Goal: Task Accomplishment & Management: Use online tool/utility

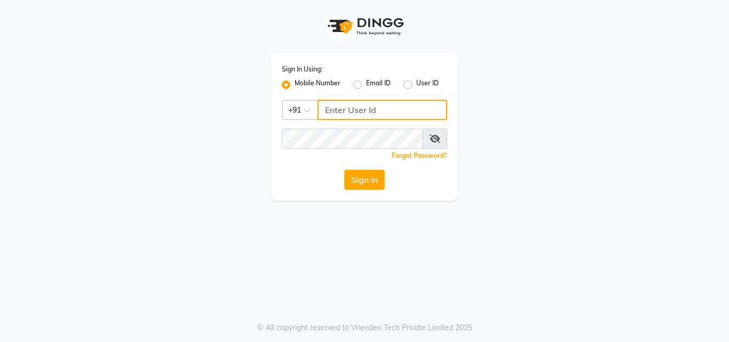
type input "9560069622"
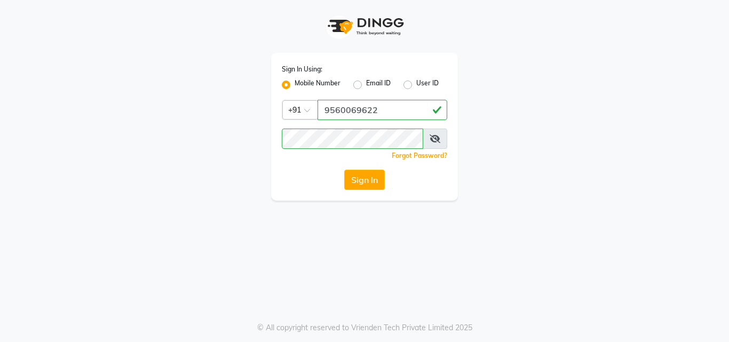
click at [424, 150] on div "Sign In Using: Mobile Number Email ID User ID Country Code × [PHONE_NUMBER] Rem…" at bounding box center [364, 127] width 187 height 148
click at [428, 145] on span at bounding box center [435, 139] width 25 height 20
click at [439, 143] on icon at bounding box center [435, 139] width 11 height 9
click at [355, 181] on button "Sign In" at bounding box center [364, 180] width 41 height 20
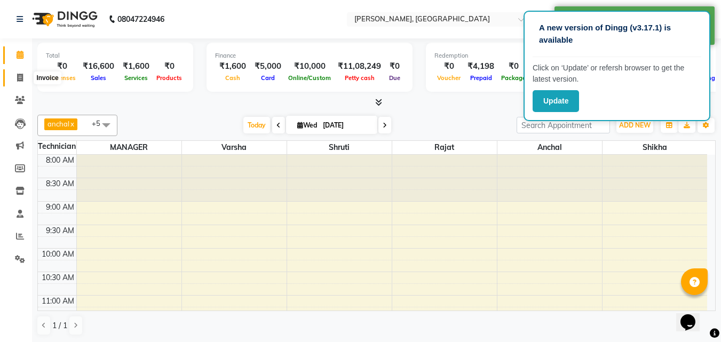
click at [18, 75] on icon at bounding box center [20, 78] width 6 height 8
select select "3755"
select select "service"
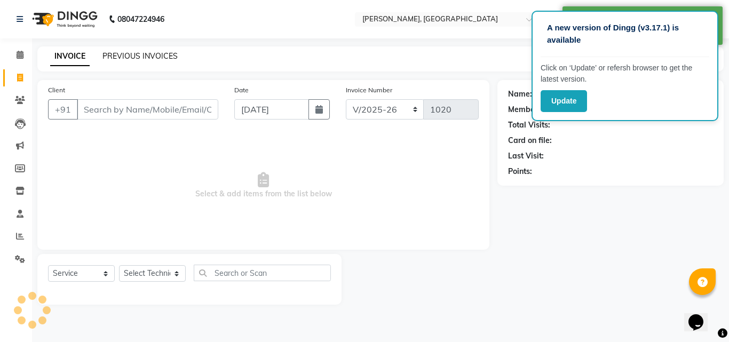
click at [171, 57] on link "PREVIOUS INVOICES" at bounding box center [140, 56] width 75 height 10
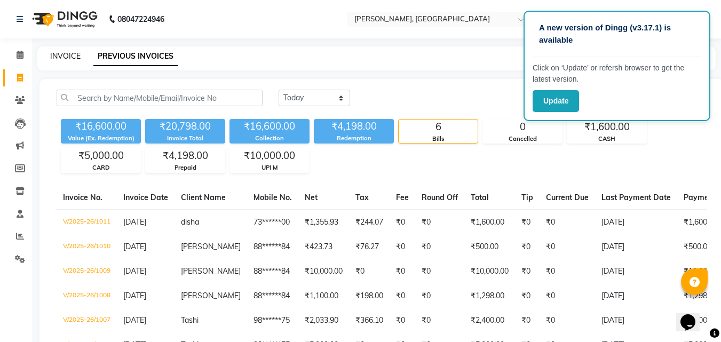
click at [75, 54] on link "INVOICE" at bounding box center [65, 56] width 30 height 10
select select "service"
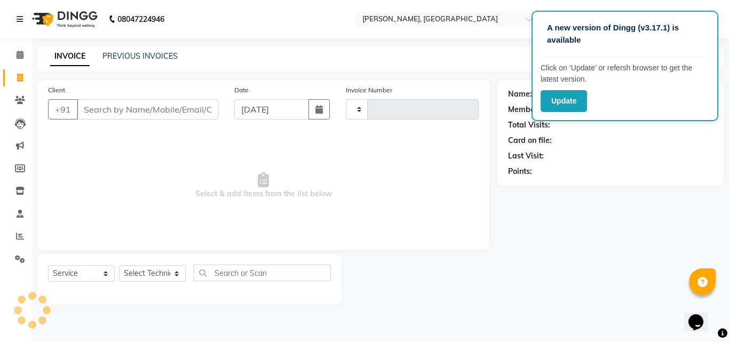
type input "1020"
select select "3755"
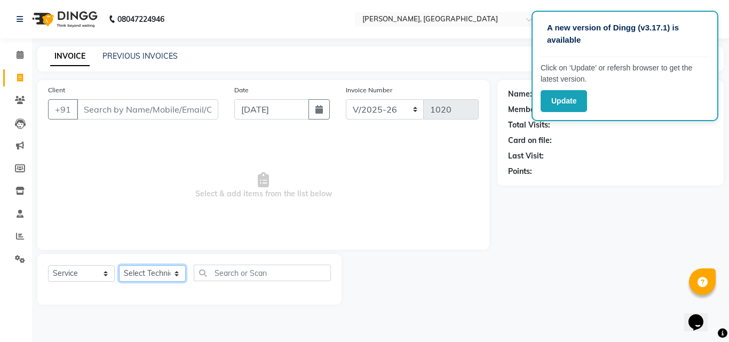
click at [170, 282] on select "Select Technician [PERSON_NAME] MANAGER rajat [PERSON_NAME]" at bounding box center [152, 273] width 67 height 17
select select "80823"
click at [119, 265] on select "Select Technician [PERSON_NAME] MANAGER rajat [PERSON_NAME]" at bounding box center [152, 273] width 67 height 17
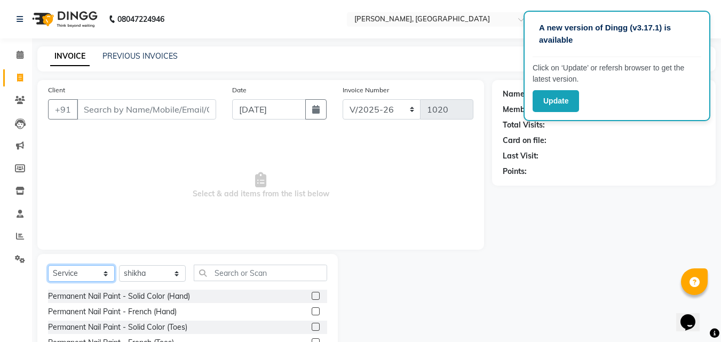
click at [92, 274] on select "Select Service Product Membership Package Voucher Prepaid Gift Card" at bounding box center [81, 273] width 67 height 17
select select "P"
click at [48, 265] on select "Select Service Product Membership Package Voucher Prepaid Gift Card" at bounding box center [81, 273] width 67 height 17
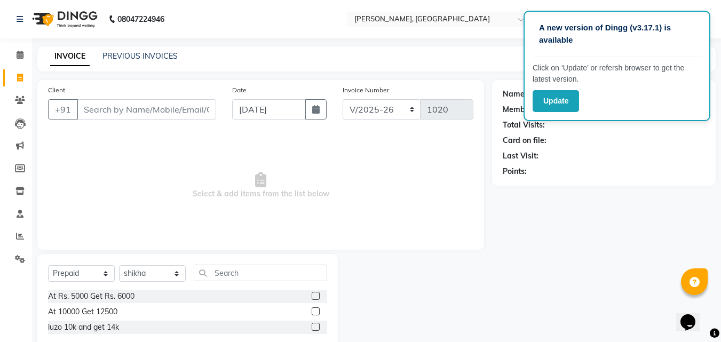
click at [313, 296] on label at bounding box center [316, 296] width 8 height 8
click at [313, 296] on input "checkbox" at bounding box center [315, 296] width 7 height 7
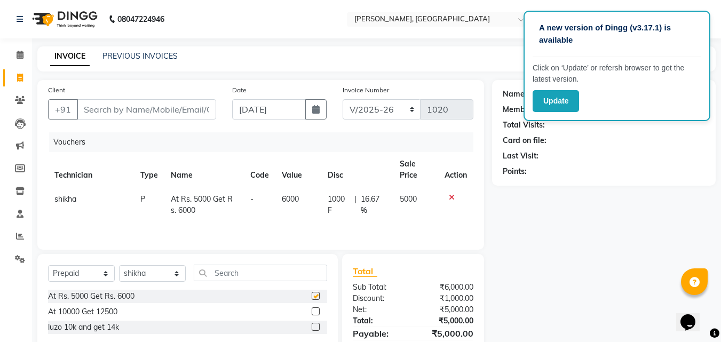
checkbox input "false"
click at [176, 116] on input "Client" at bounding box center [146, 109] width 139 height 20
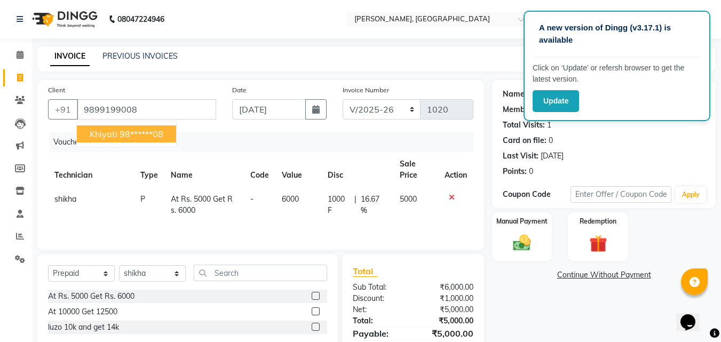
click at [153, 128] on button "Khiyati 98******08" at bounding box center [126, 133] width 99 height 17
type input "98******08"
click at [523, 241] on img at bounding box center [522, 243] width 30 height 21
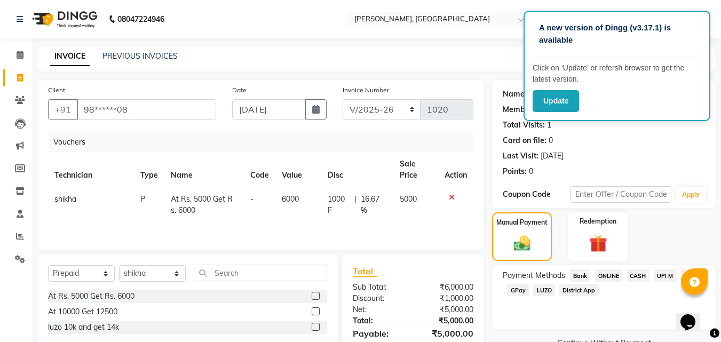
scroll to position [36, 0]
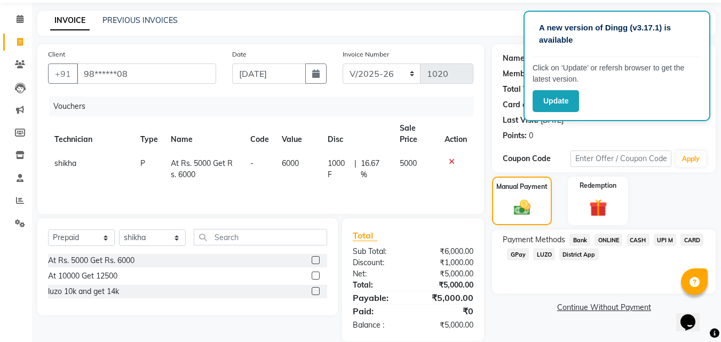
click at [665, 241] on span "UPI M" at bounding box center [665, 240] width 23 height 12
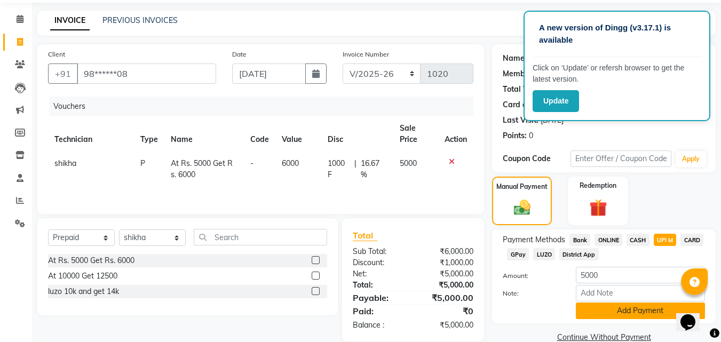
click at [638, 314] on button "Add Payment" at bounding box center [640, 311] width 129 height 17
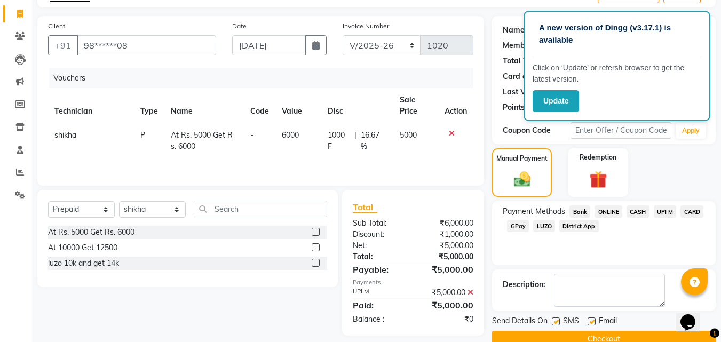
scroll to position [85, 0]
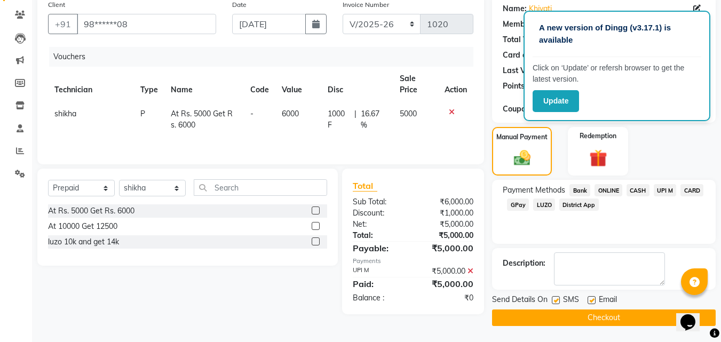
click at [650, 317] on button "Checkout" at bounding box center [604, 318] width 224 height 17
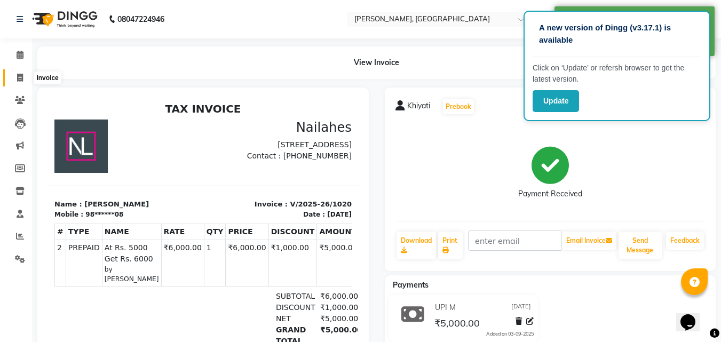
click at [15, 81] on span at bounding box center [20, 78] width 19 height 12
select select "service"
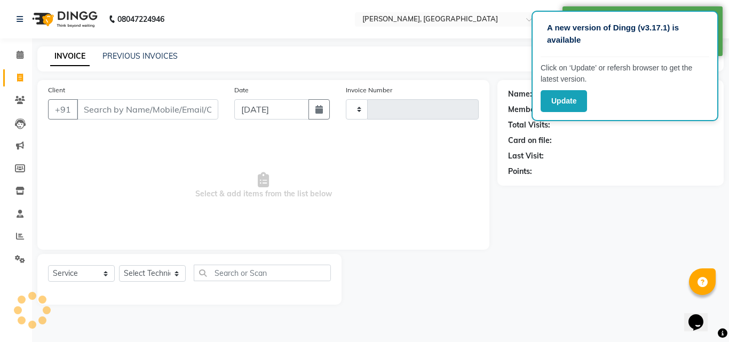
type input "1021"
select select "3755"
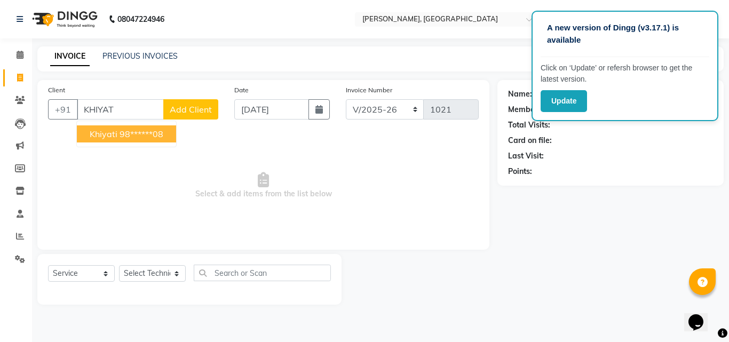
click at [146, 136] on ngb-highlight "98******08" at bounding box center [142, 134] width 44 height 11
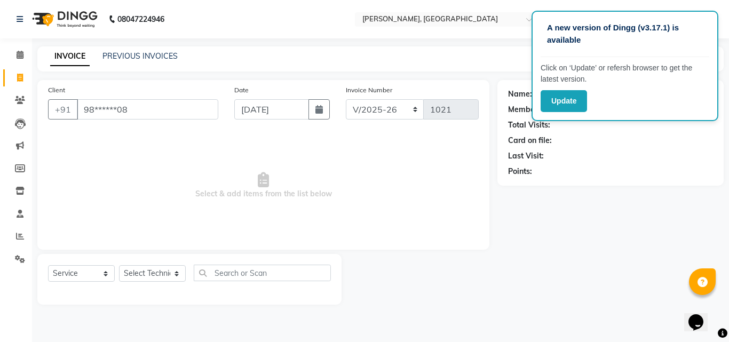
type input "98******08"
click at [163, 269] on select "Select Technician [PERSON_NAME] MANAGER rajat [PERSON_NAME]" at bounding box center [152, 273] width 67 height 17
select select "80823"
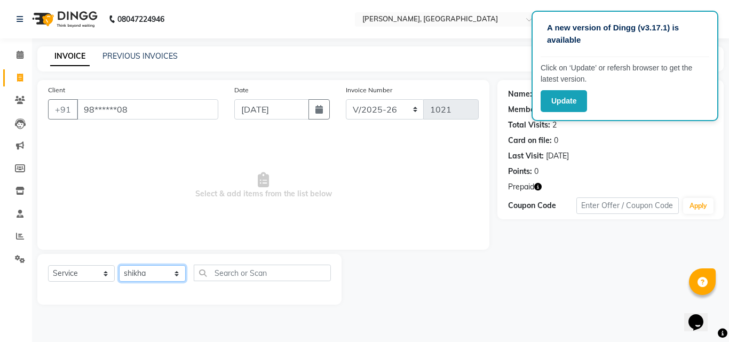
click at [119, 265] on select "Select Technician [PERSON_NAME] MANAGER rajat [PERSON_NAME]" at bounding box center [152, 273] width 67 height 17
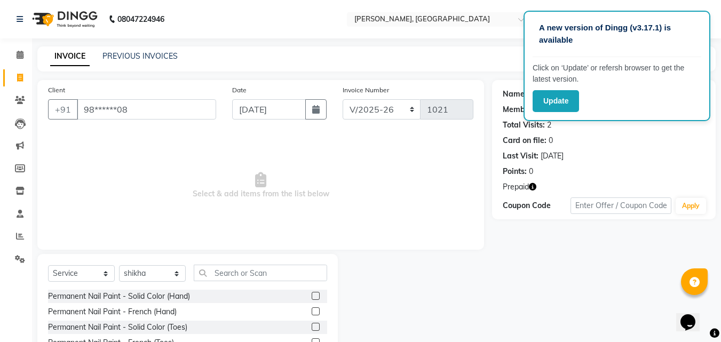
click at [312, 294] on label at bounding box center [316, 296] width 8 height 8
click at [312, 294] on input "checkbox" at bounding box center [315, 296] width 7 height 7
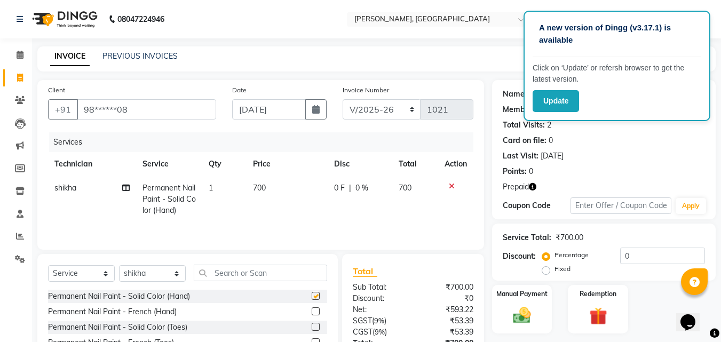
checkbox input "false"
click at [273, 267] on input "text" at bounding box center [260, 273] width 133 height 17
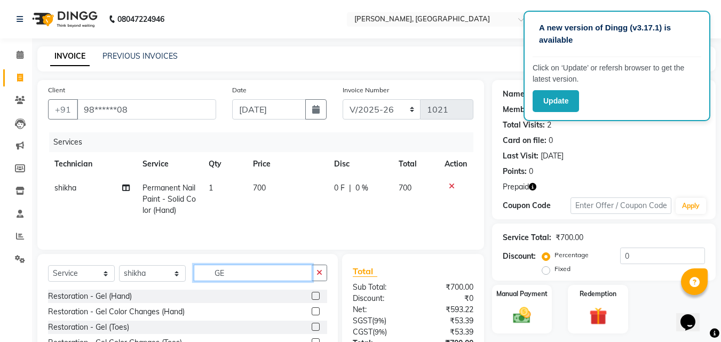
type input "G"
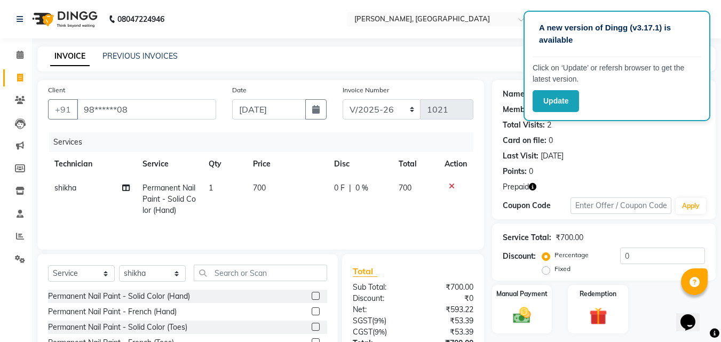
click at [273, 197] on td "700" at bounding box center [287, 199] width 81 height 46
select select "80823"
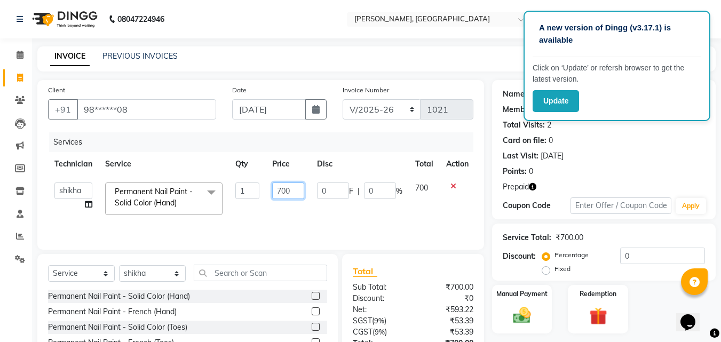
click at [282, 193] on input "700" at bounding box center [288, 191] width 32 height 17
type input "900"
click at [278, 210] on td "900" at bounding box center [288, 198] width 45 height 45
select select "80823"
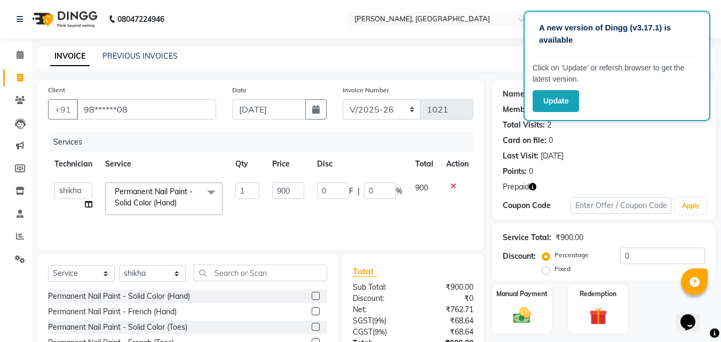
click at [312, 296] on label at bounding box center [316, 296] width 8 height 8
click at [312, 296] on input "checkbox" at bounding box center [315, 296] width 7 height 7
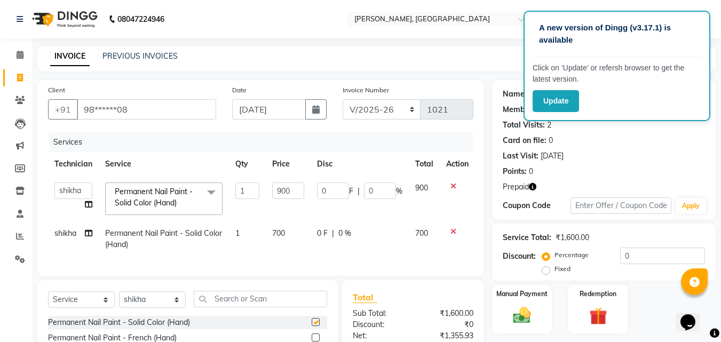
checkbox input "false"
click at [297, 253] on td "700" at bounding box center [288, 239] width 45 height 35
select select "80823"
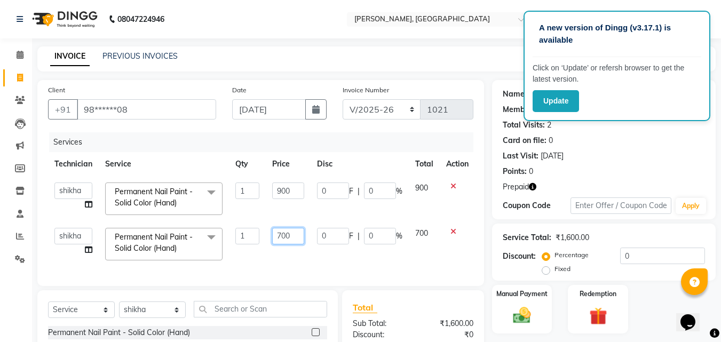
click at [284, 235] on input "700" at bounding box center [288, 236] width 32 height 17
type input "1"
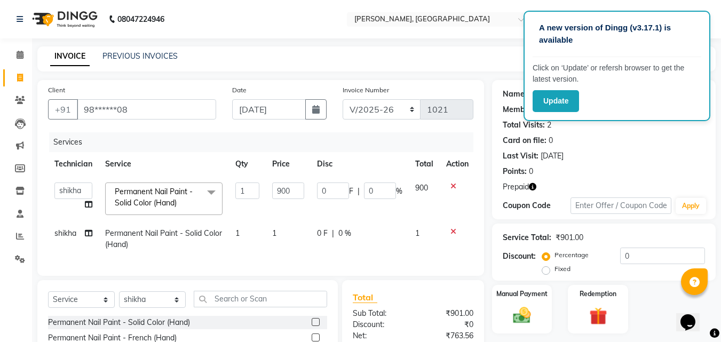
click at [271, 262] on div "Services Technician Service Qty Price Disc Total Action [PERSON_NAME] kunal MAN…" at bounding box center [261, 198] width 426 height 133
click at [592, 300] on div "Redemption" at bounding box center [598, 309] width 62 height 51
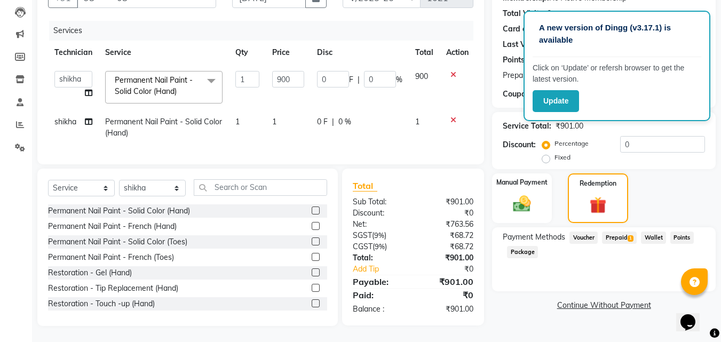
click at [626, 232] on span "Prepaid 1" at bounding box center [619, 238] width 35 height 12
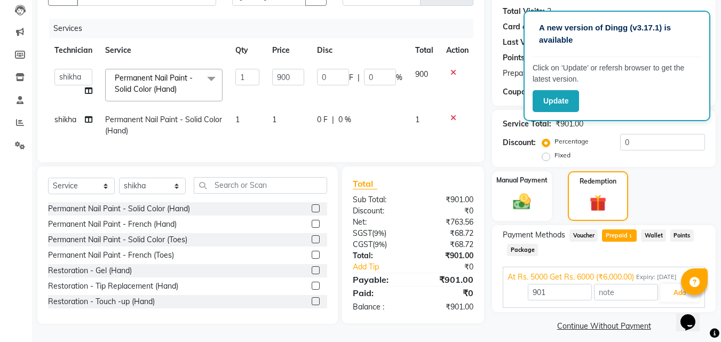
click at [626, 232] on span "Prepaid 1" at bounding box center [619, 236] width 35 height 12
click at [667, 301] on button "Add" at bounding box center [680, 293] width 39 height 18
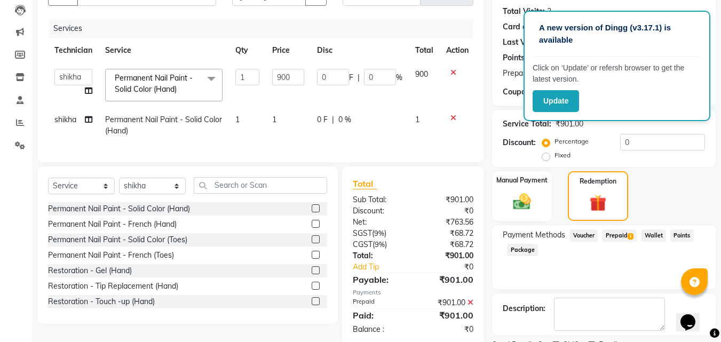
scroll to position [155, 0]
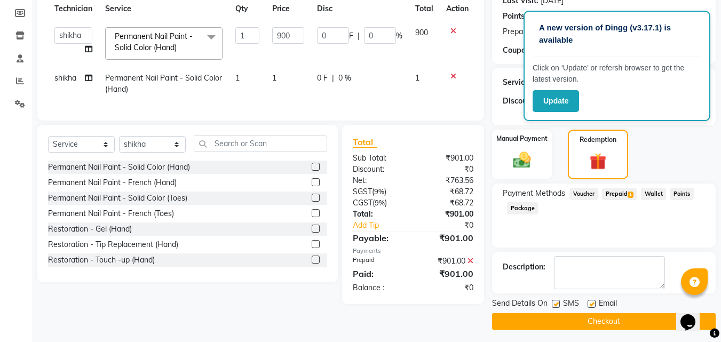
click at [641, 313] on button "Checkout" at bounding box center [604, 321] width 224 height 17
